Goal: Transaction & Acquisition: Purchase product/service

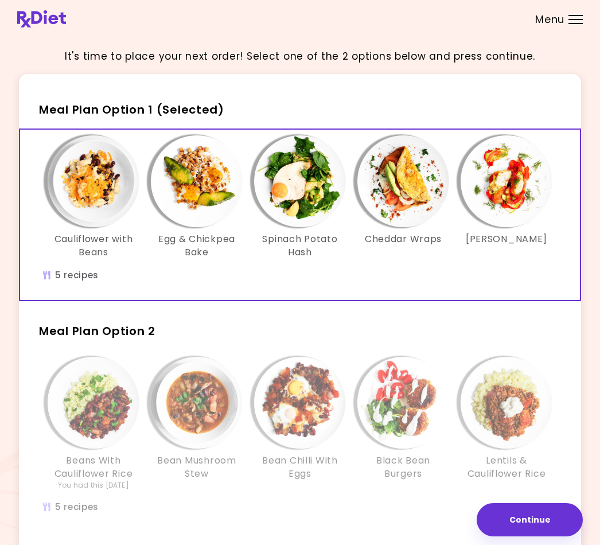
click at [100, 204] on img "Info - Cauliflower with Beans - Meal Plan Option 1 (Selected)" at bounding box center [94, 181] width 92 height 92
click at [190, 176] on img "Info - Egg & Chickpea Bake - Meal Plan Option 1 (Selected)" at bounding box center [197, 181] width 92 height 92
click at [306, 185] on img "Info - Spinach Potato Hash - Meal Plan Option 1 (Selected)" at bounding box center [300, 181] width 92 height 92
click at [410, 196] on img "Info - Cheddar Wraps - Meal Plan Option 1 (Selected)" at bounding box center [403, 181] width 92 height 92
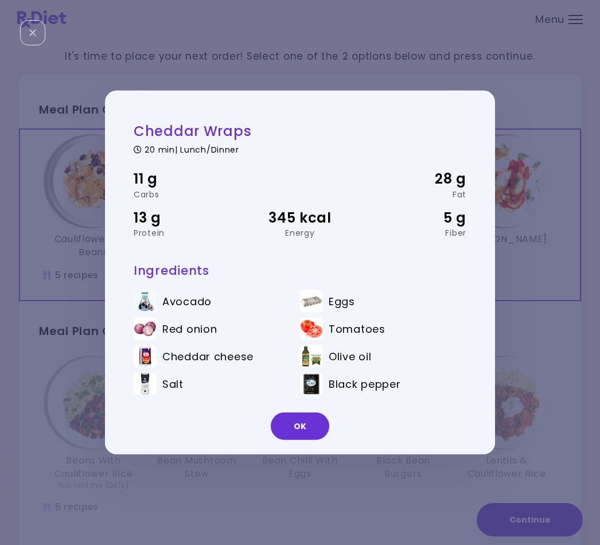
click at [306, 428] on button "OK" at bounding box center [300, 426] width 59 height 28
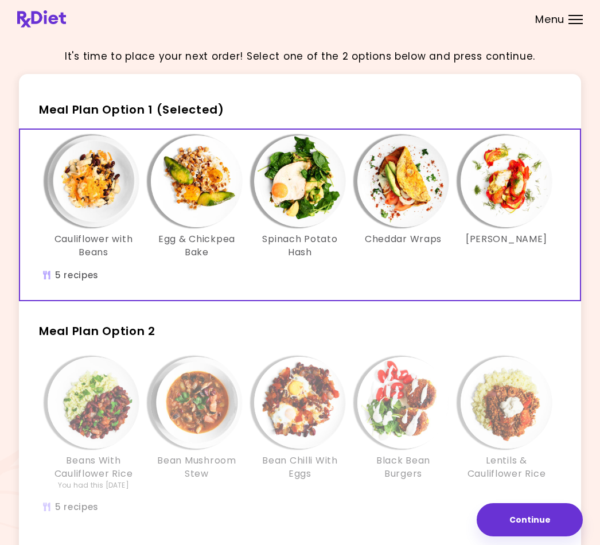
click at [522, 186] on img "Info - Zucchini Lasagna - Meal Plan Option 1 (Selected)" at bounding box center [507, 181] width 92 height 92
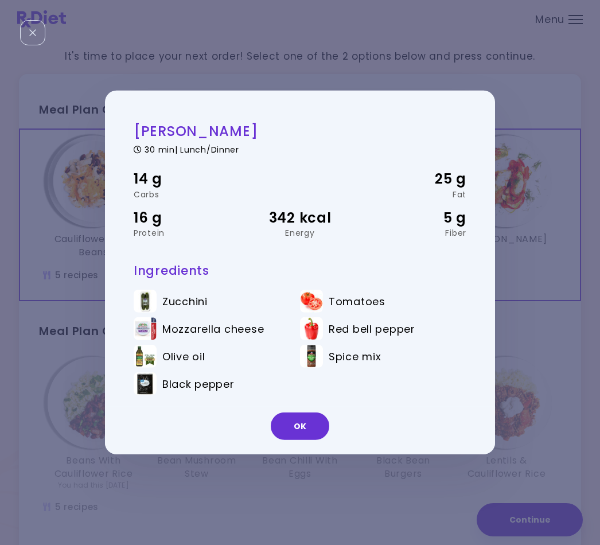
click at [309, 440] on button "OK" at bounding box center [300, 426] width 59 height 28
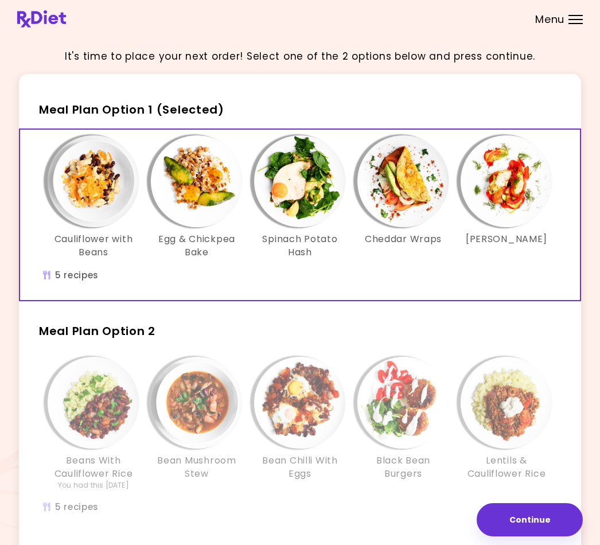
click at [524, 418] on img "Info - Lentils & Cauliflower Rice - Meal Plan Option 2" at bounding box center [507, 403] width 92 height 92
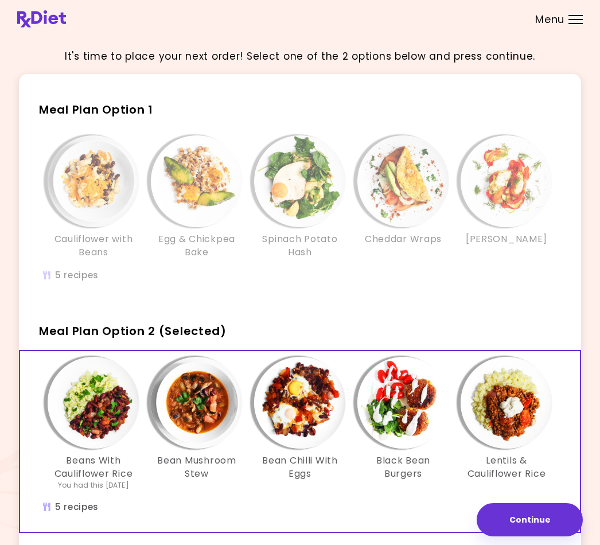
click at [512, 406] on img "Info - Lentils & Cauliflower Rice - Meal Plan Option 2 (Selected)" at bounding box center [507, 403] width 92 height 92
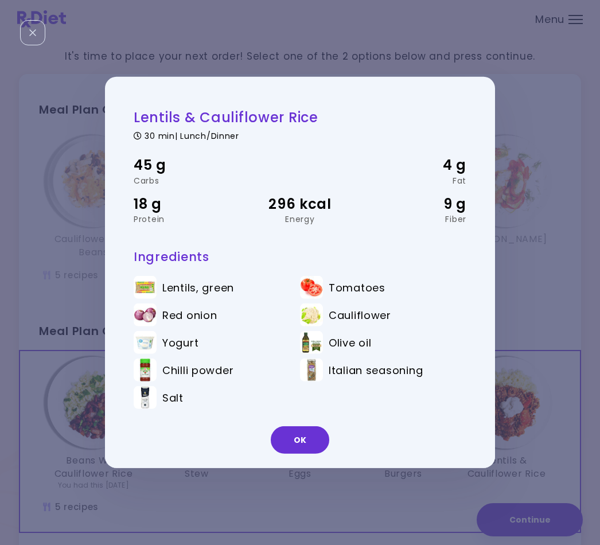
click at [294, 447] on button "OK" at bounding box center [300, 440] width 59 height 28
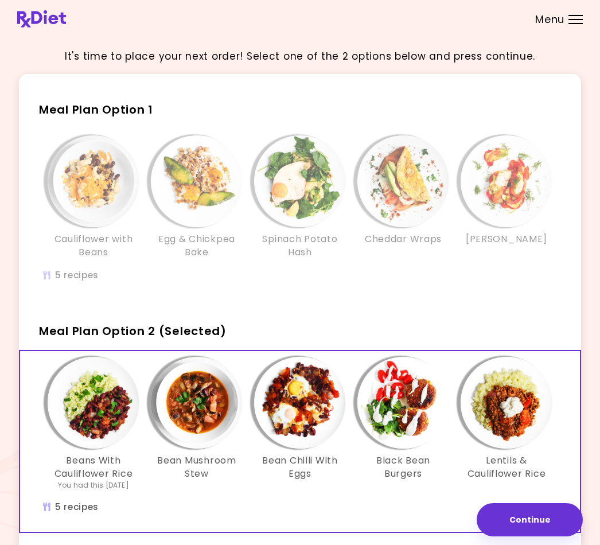
click at [416, 400] on img "Info - Black Bean Burgers - Meal Plan Option 2 (Selected)" at bounding box center [403, 403] width 92 height 92
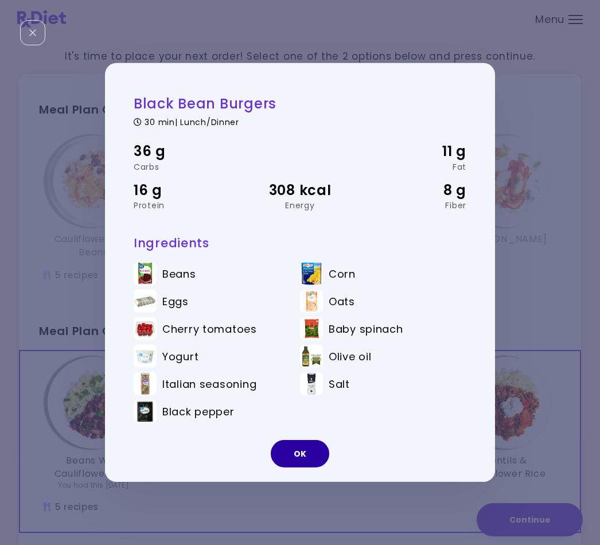
click at [293, 459] on button "OK" at bounding box center [300, 454] width 59 height 28
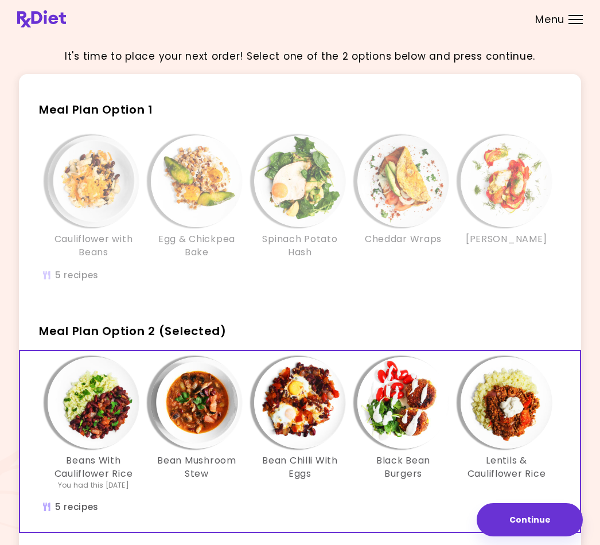
click at [302, 427] on img "Info - Bean Chilli With Eggs - Meal Plan Option 2 (Selected)" at bounding box center [300, 403] width 92 height 92
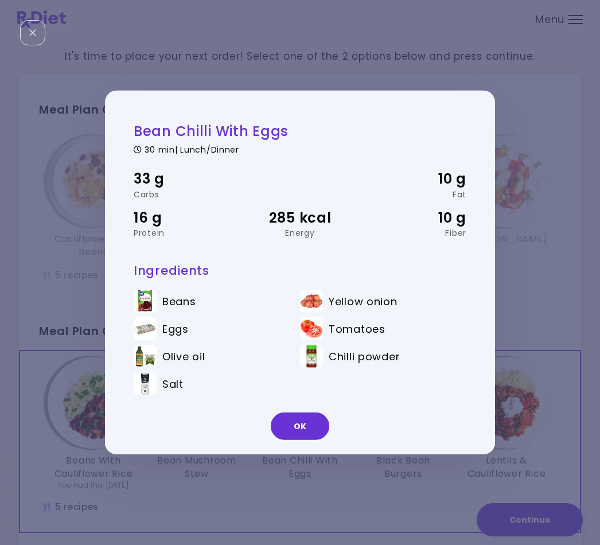
click at [303, 440] on button "OK" at bounding box center [300, 426] width 59 height 28
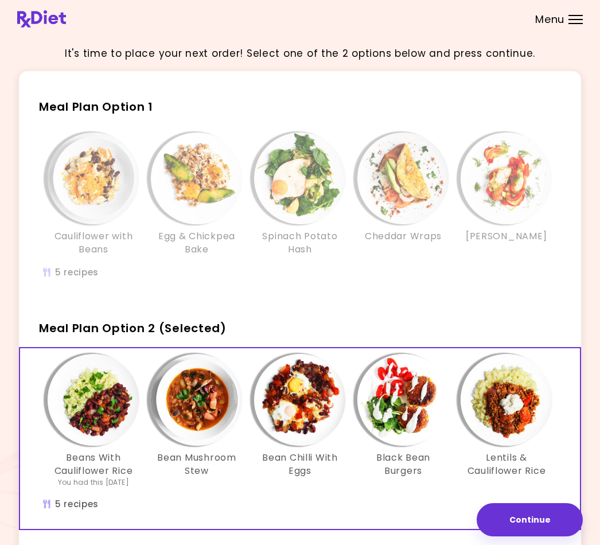
scroll to position [81, 0]
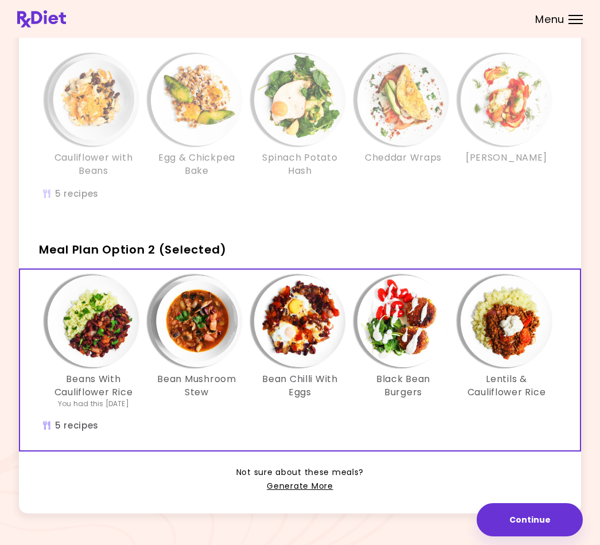
click at [364, 114] on img "Info - Cheddar Wraps - Meal Plan Option 1" at bounding box center [403, 100] width 92 height 92
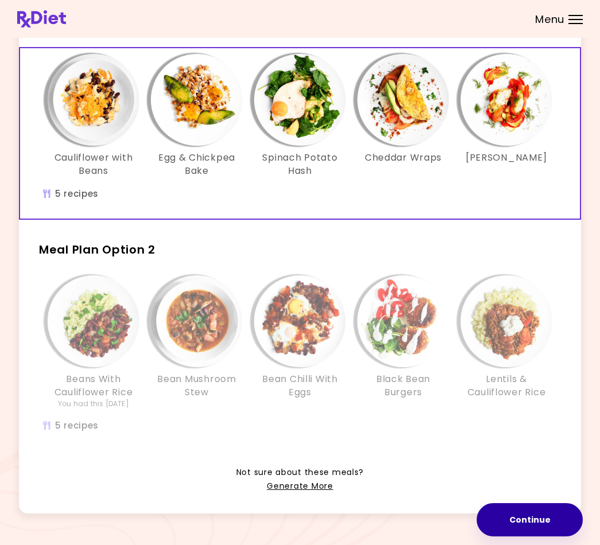
click at [525, 536] on button "Continue" at bounding box center [530, 519] width 106 height 33
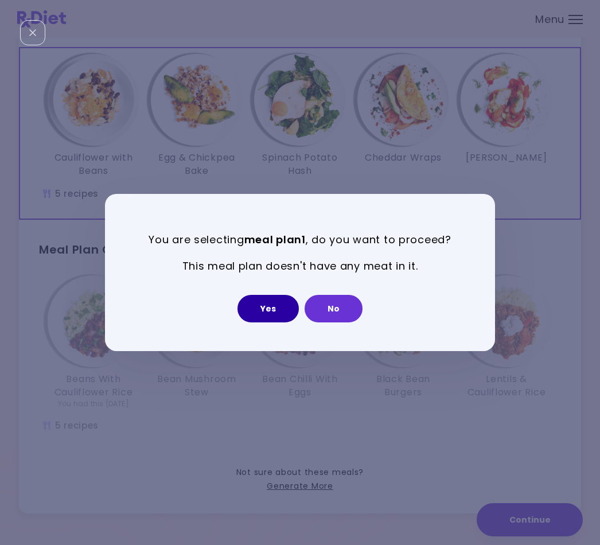
click at [262, 322] on button "Yes" at bounding box center [267, 309] width 61 height 28
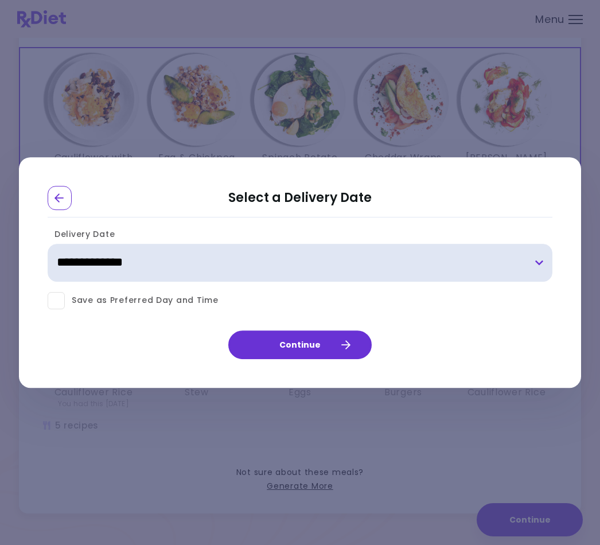
click at [535, 272] on select "**********" at bounding box center [300, 263] width 505 height 38
select select "**********"
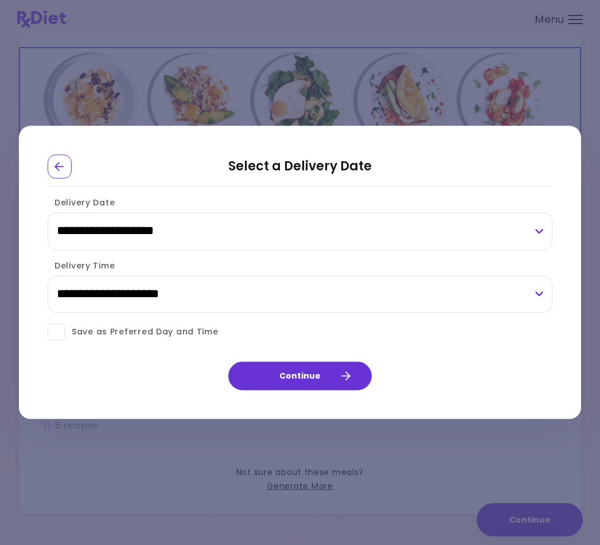
click at [333, 391] on button "Continue" at bounding box center [299, 376] width 143 height 29
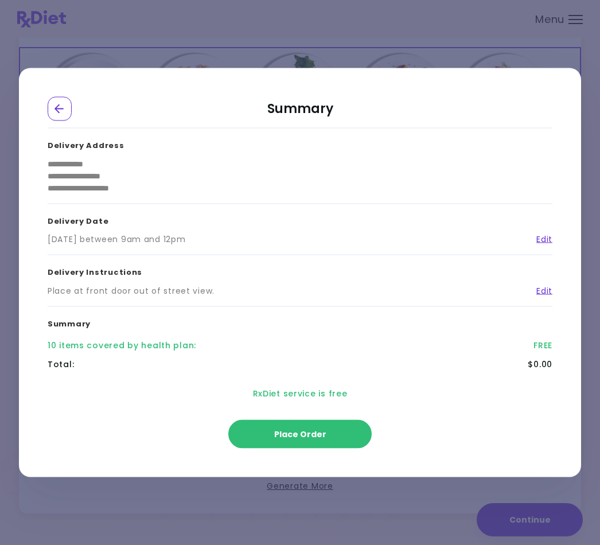
click at [330, 444] on button "Place Order" at bounding box center [299, 434] width 143 height 29
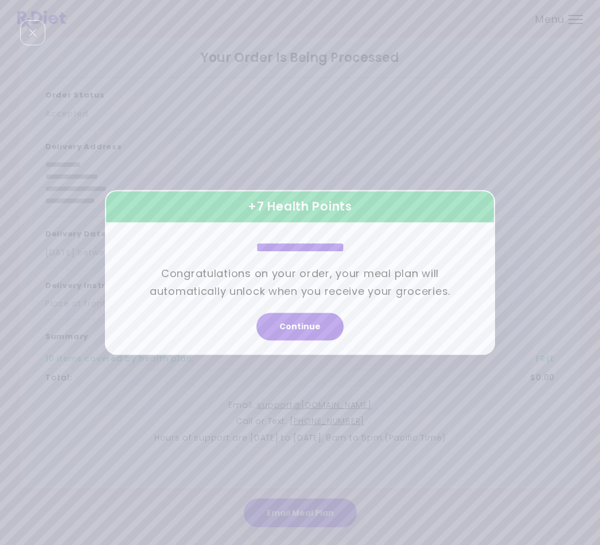
click at [314, 341] on button "Continue" at bounding box center [299, 327] width 87 height 28
